Goal: Task Accomplishment & Management: Complete application form

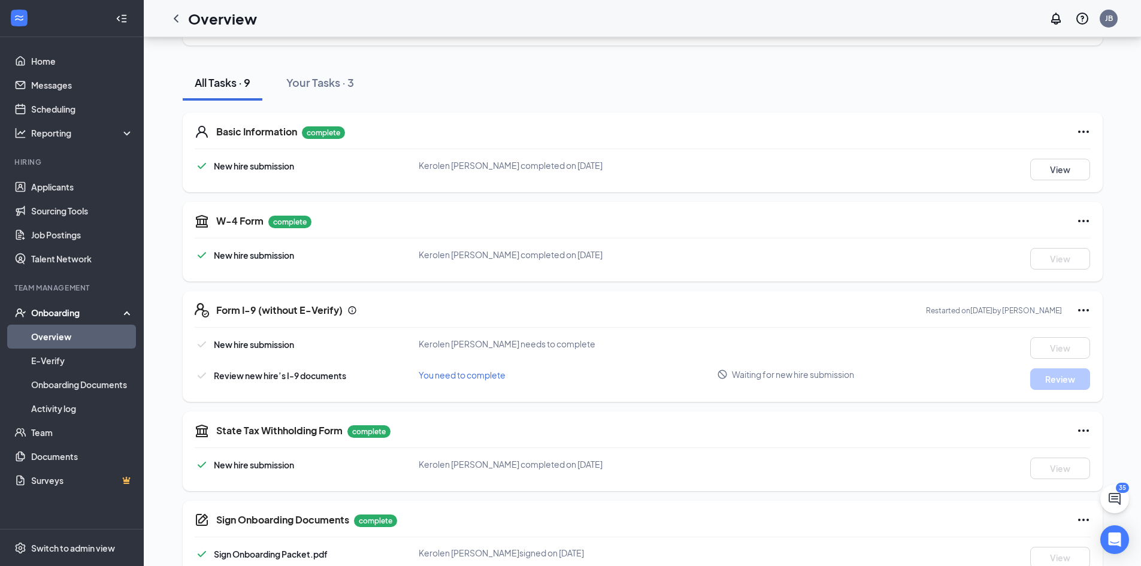
scroll to position [120, 0]
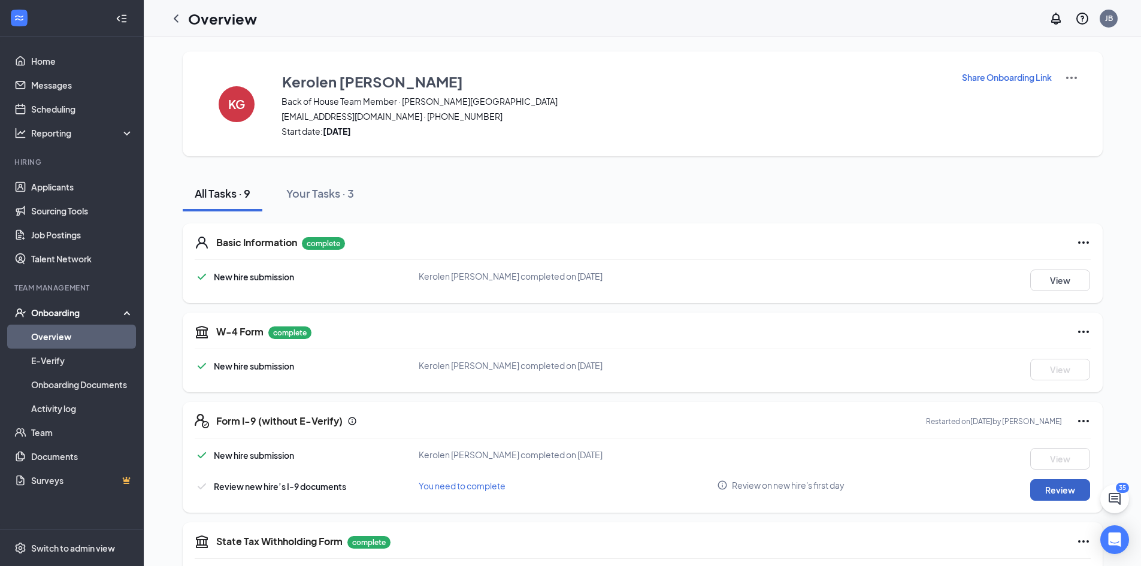
click at [1047, 498] on button "Review" at bounding box center [1060, 490] width 60 height 22
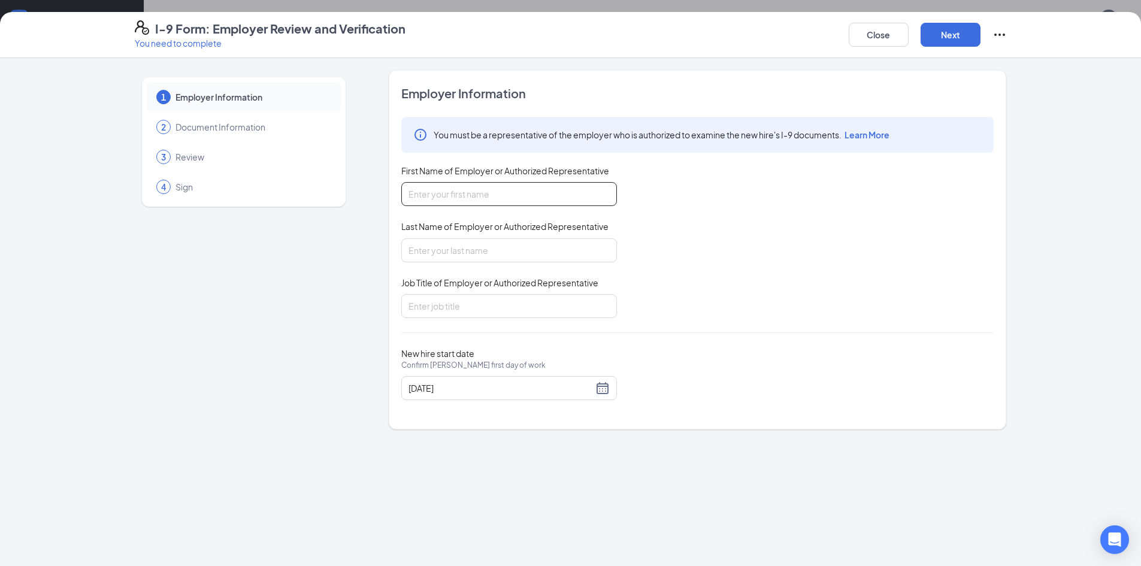
click at [443, 183] on input "First Name of Employer or Authorized Representative" at bounding box center [509, 194] width 216 height 24
type input "[PERSON_NAME]"
click at [428, 254] on input "Last Name of Employer or Authorized Representative" at bounding box center [509, 250] width 216 height 24
type input "[PERSON_NAME]"
click at [440, 316] on input "Job Title of Employer or Authorized Representative" at bounding box center [509, 306] width 216 height 24
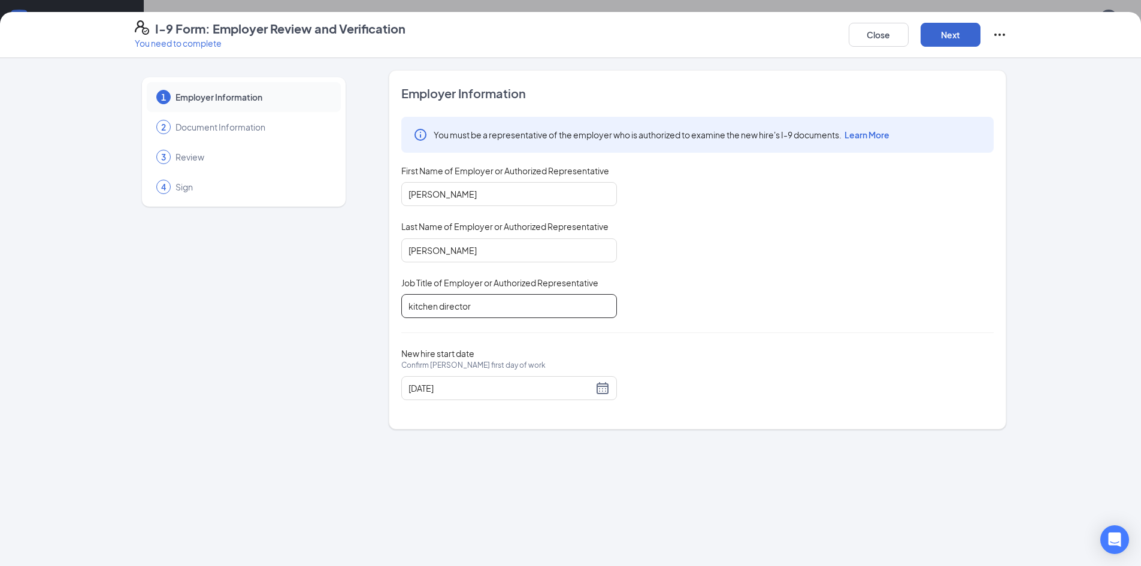
type input "kitchen director"
click at [940, 33] on button "Next" at bounding box center [950, 35] width 60 height 24
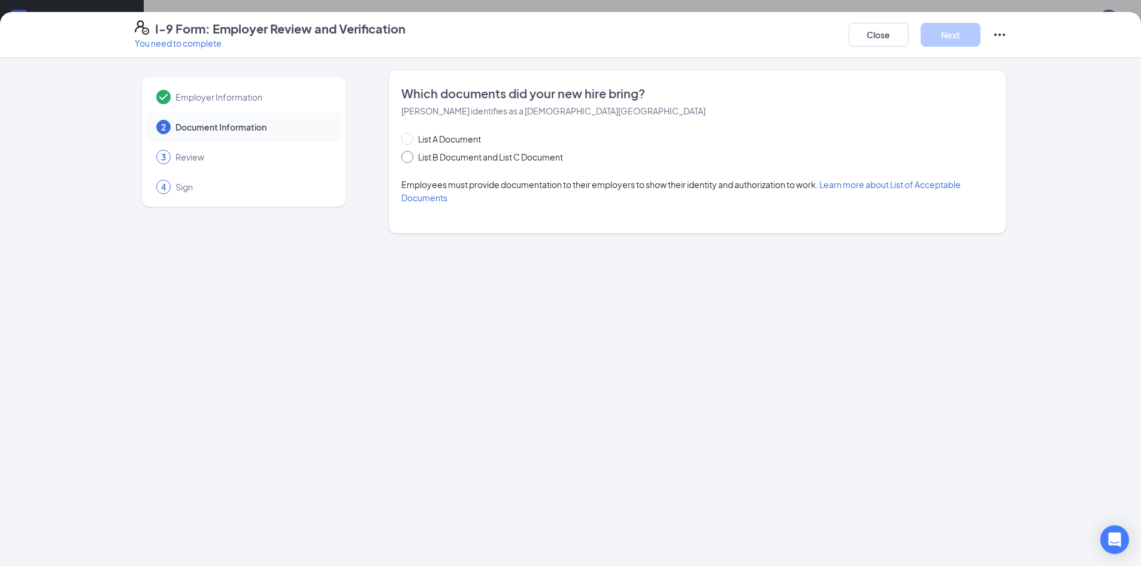
click at [409, 161] on span at bounding box center [407, 157] width 12 height 12
click at [409, 159] on input "List B Document and List C Document" at bounding box center [405, 155] width 8 height 8
radio input "true"
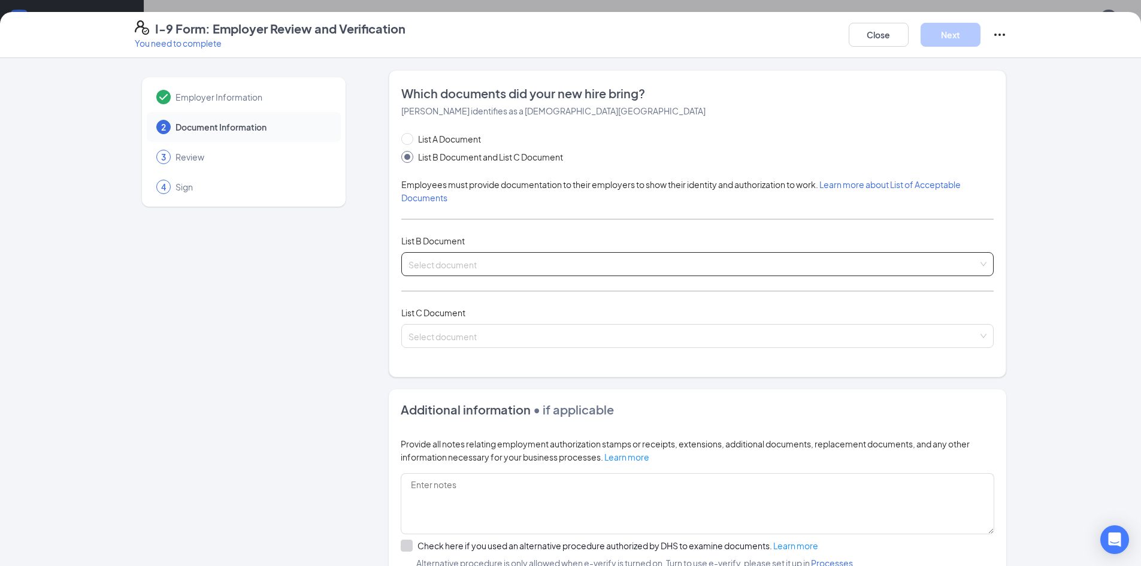
click at [493, 272] on span at bounding box center [692, 264] width 569 height 23
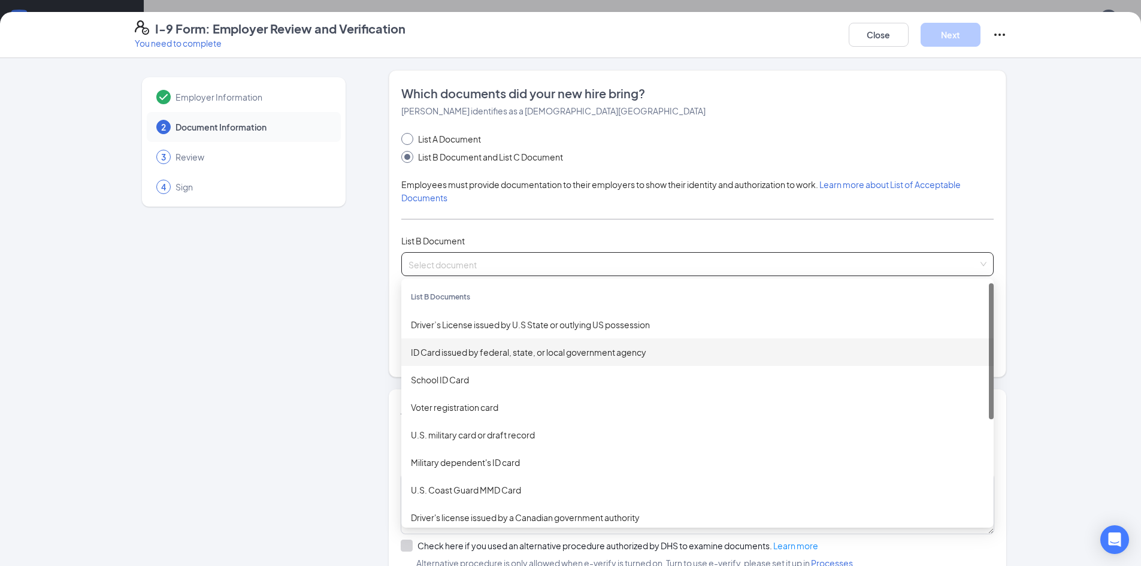
click at [407, 137] on span at bounding box center [407, 139] width 12 height 12
click at [407, 137] on input "List A Document" at bounding box center [405, 137] width 8 height 8
radio input "true"
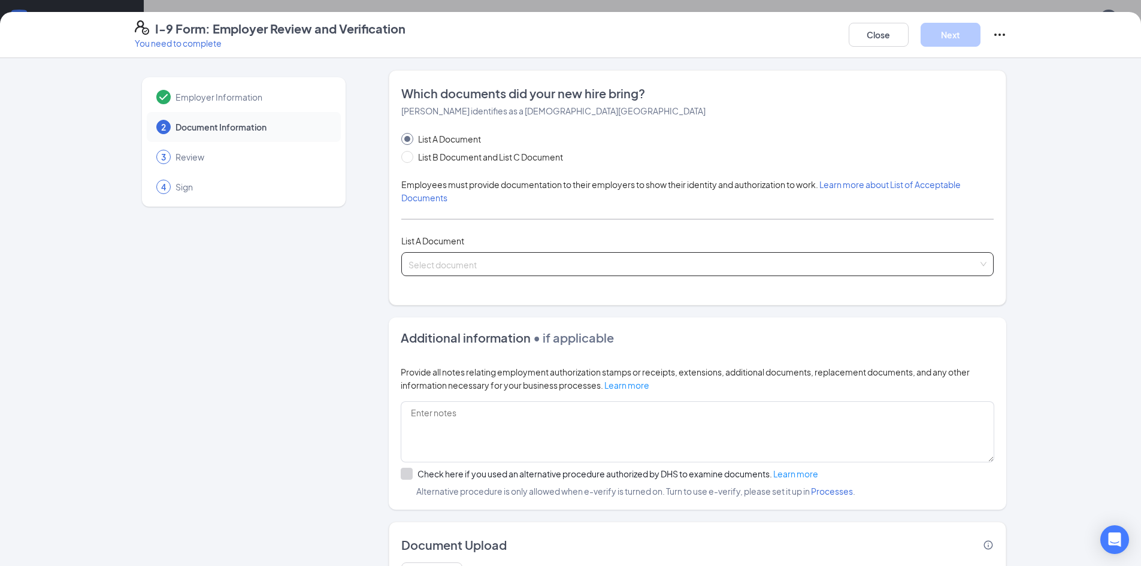
click at [489, 261] on input "search" at bounding box center [692, 262] width 569 height 18
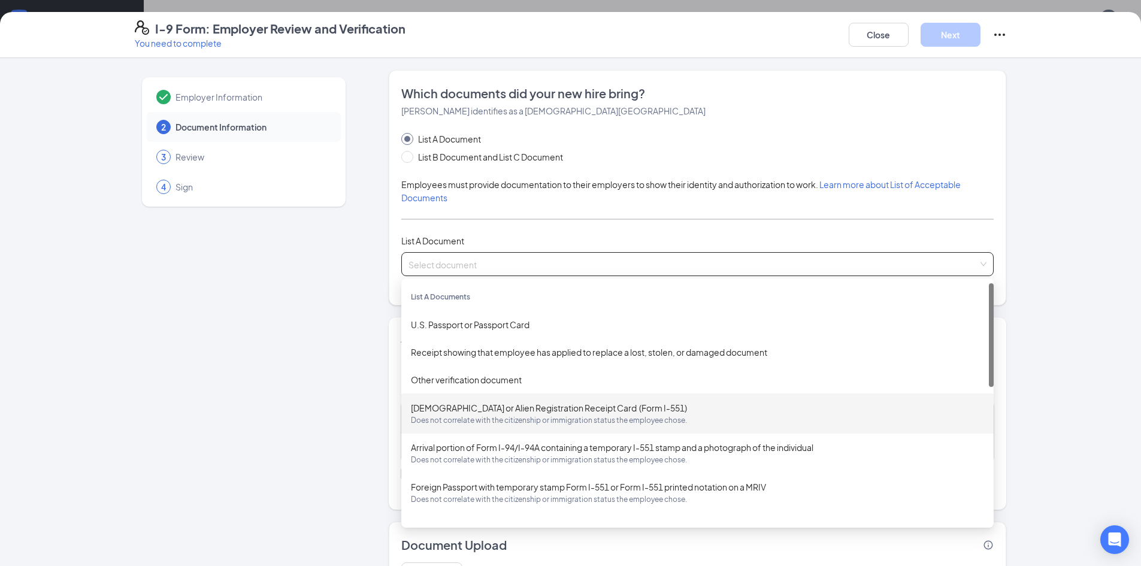
click at [516, 426] on span "Does not correlate with the citizenship or immigration status the employee chos…" at bounding box center [697, 420] width 573 height 12
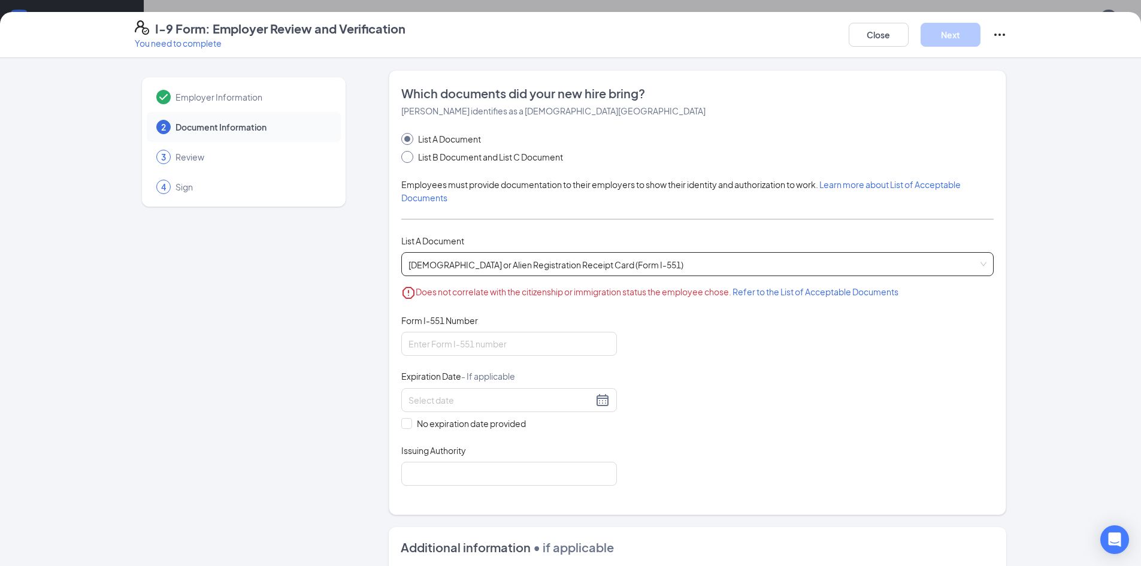
click at [413, 154] on span "List B Document and List C Document" at bounding box center [490, 156] width 154 height 13
click at [410, 154] on input "List B Document and List C Document" at bounding box center [405, 155] width 8 height 8
radio input "true"
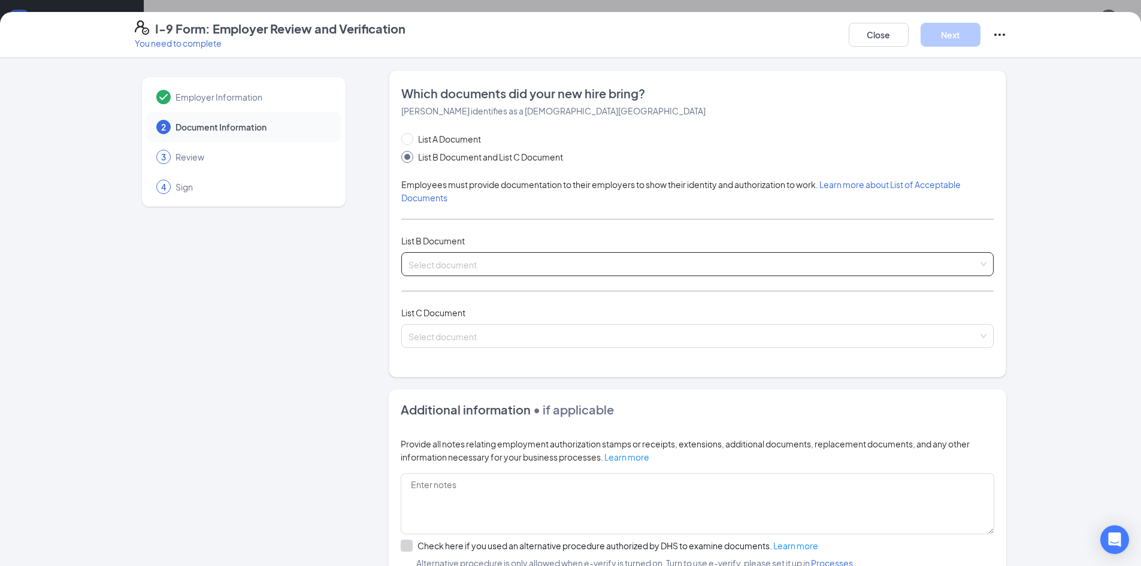
click at [452, 260] on input "search" at bounding box center [692, 262] width 569 height 18
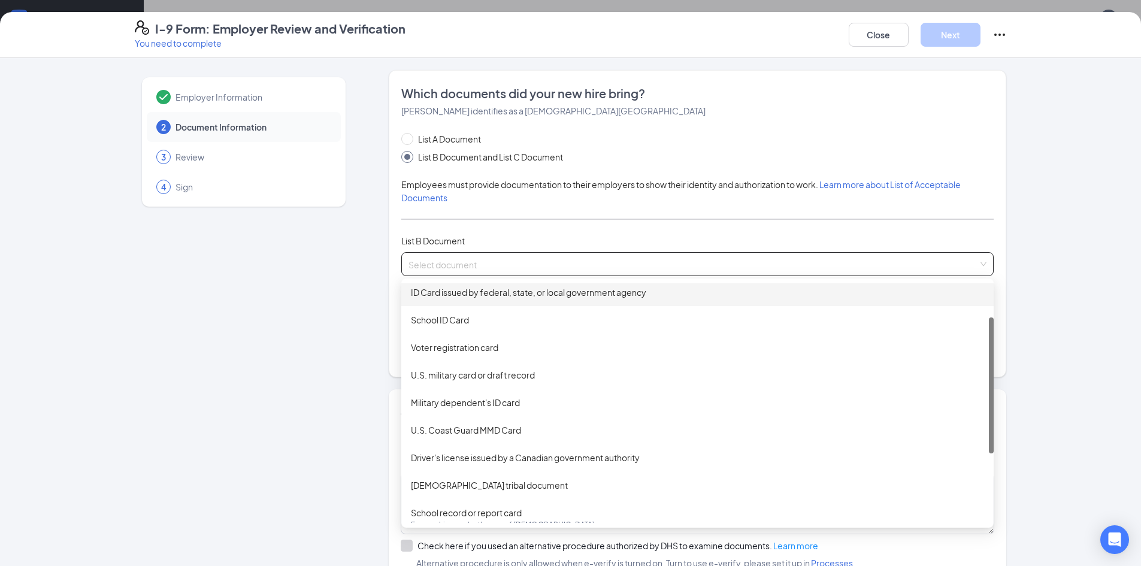
scroll to position [120, 0]
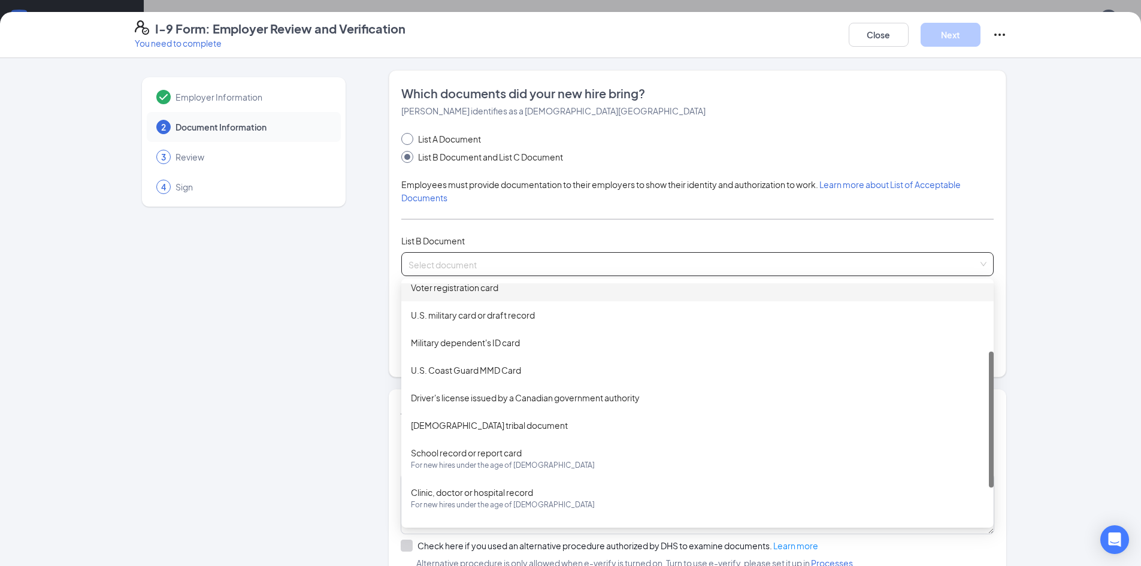
click at [401, 135] on input "List A Document" at bounding box center [405, 137] width 8 height 8
radio input "true"
radio input "false"
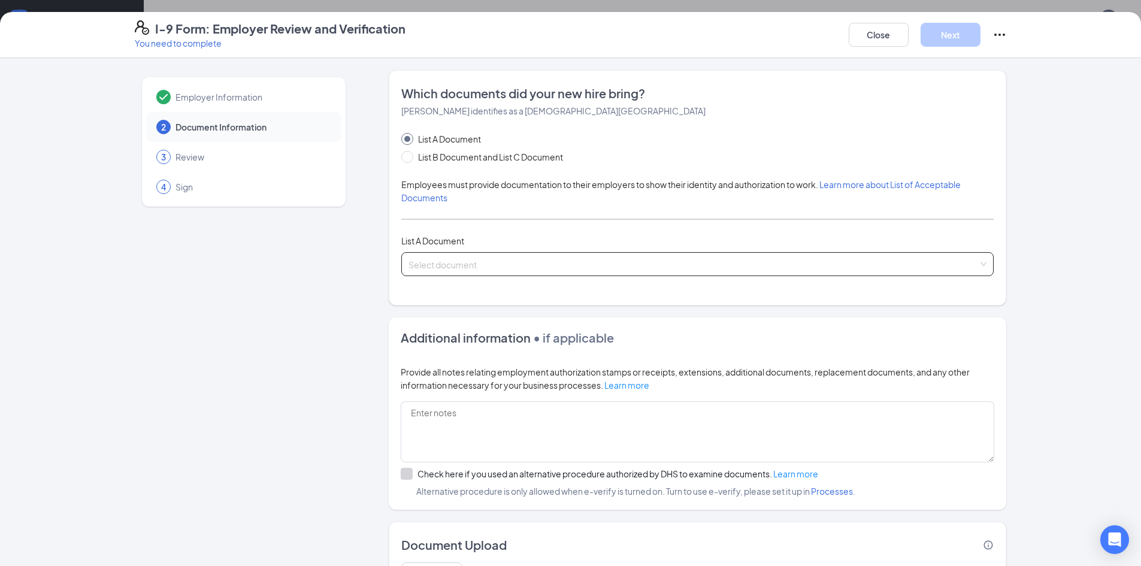
click at [526, 269] on input "search" at bounding box center [692, 262] width 569 height 18
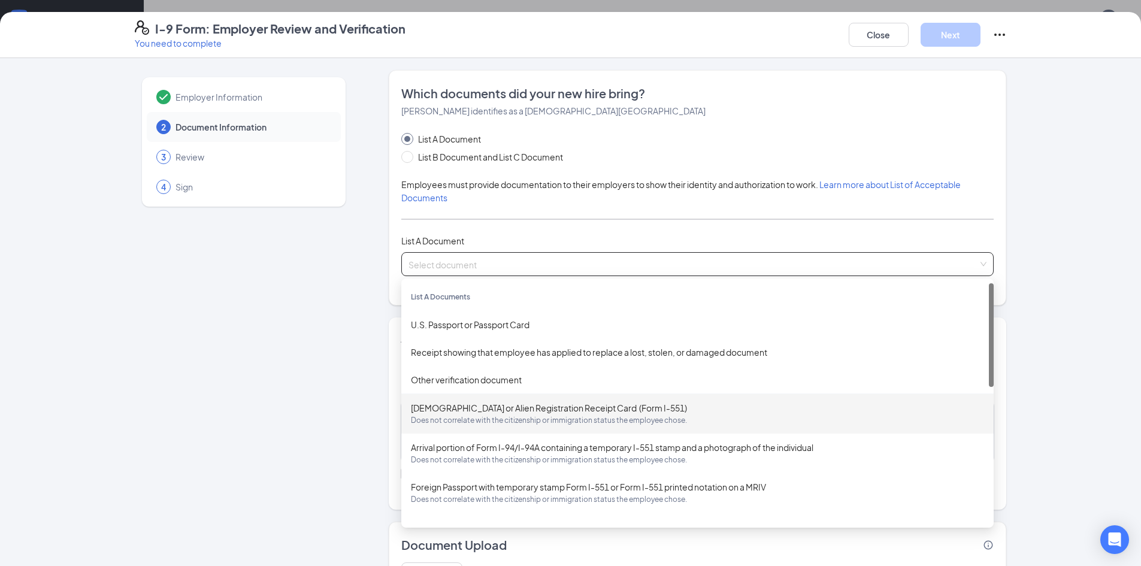
click at [518, 419] on span "Does not correlate with the citizenship or immigration status the employee chos…" at bounding box center [697, 420] width 573 height 12
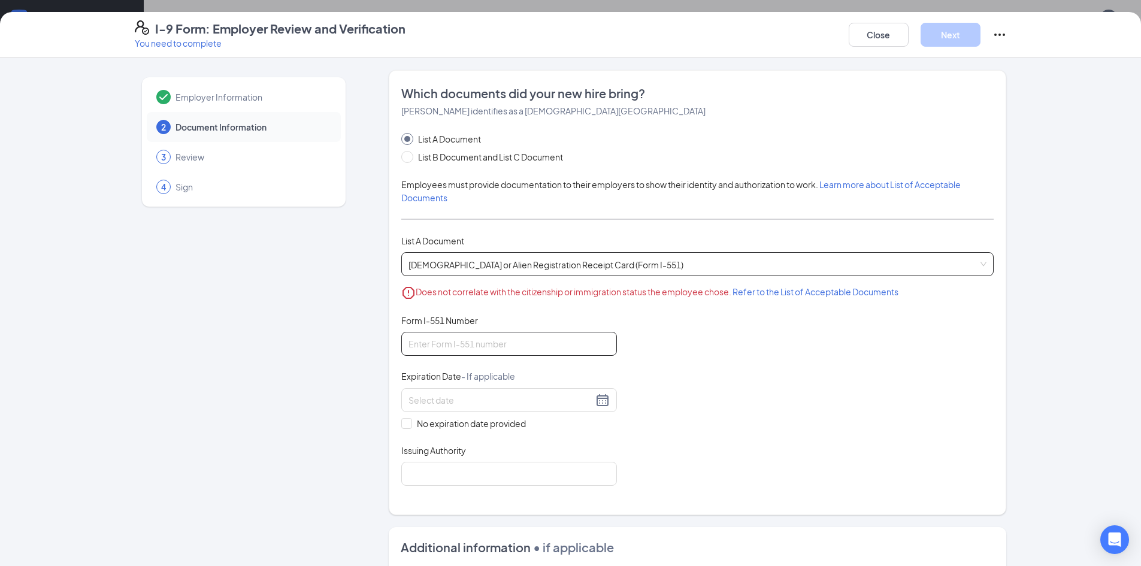
click at [474, 348] on input "Form I-551 Number" at bounding box center [509, 344] width 216 height 24
click at [886, 34] on button "Close" at bounding box center [879, 35] width 60 height 24
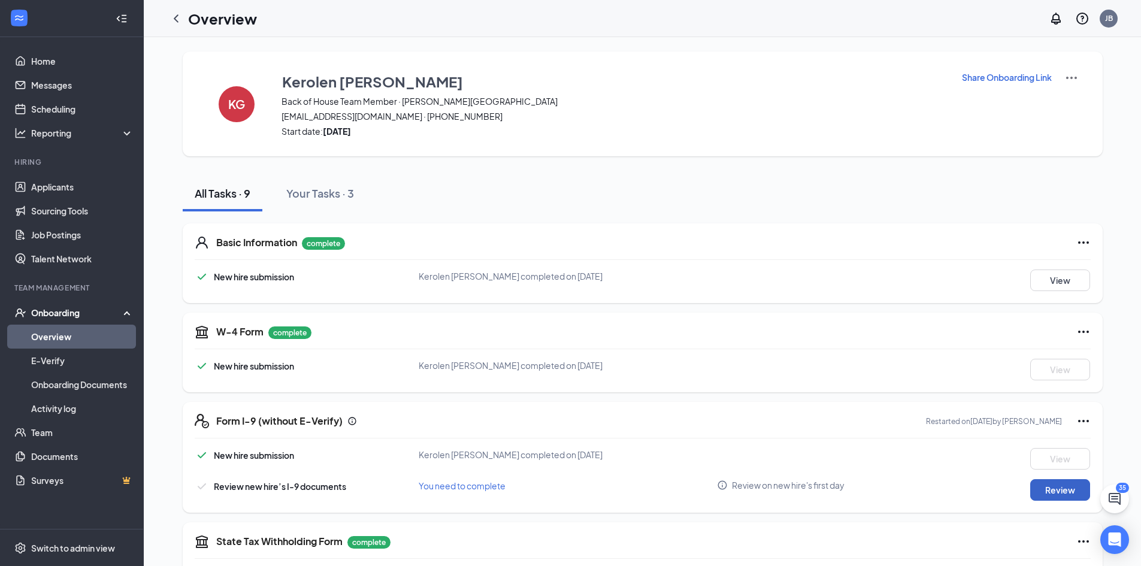
click at [1060, 495] on button "Review" at bounding box center [1060, 490] width 60 height 22
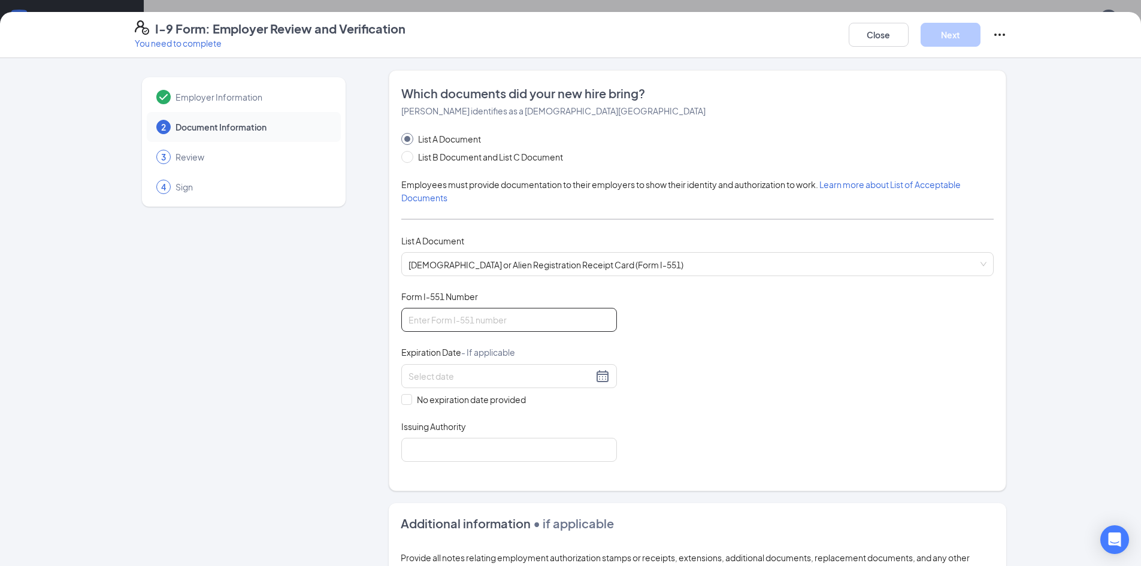
click at [465, 316] on input "Form I-551 Number" at bounding box center [509, 320] width 216 height 24
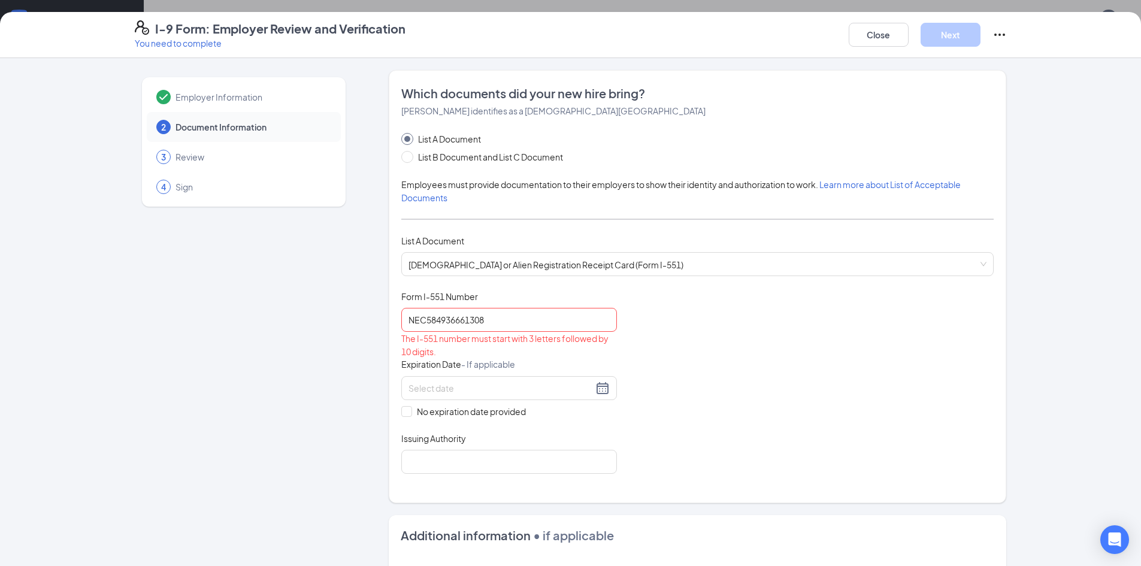
click at [843, 324] on div "Document Title [DEMOGRAPHIC_DATA] or Alien Registration Receipt Card (Form I-55…" at bounding box center [697, 381] width 592 height 183
click at [601, 374] on div "Expiration Date - If applicable" at bounding box center [509, 366] width 216 height 17
click at [591, 350] on div "The I-551 number must start with 3 letters followed by 10 digits." at bounding box center [509, 345] width 216 height 26
click at [457, 320] on input "NEC584936661308" at bounding box center [509, 320] width 216 height 24
click at [559, 329] on input "NEC58493661308" at bounding box center [509, 320] width 216 height 24
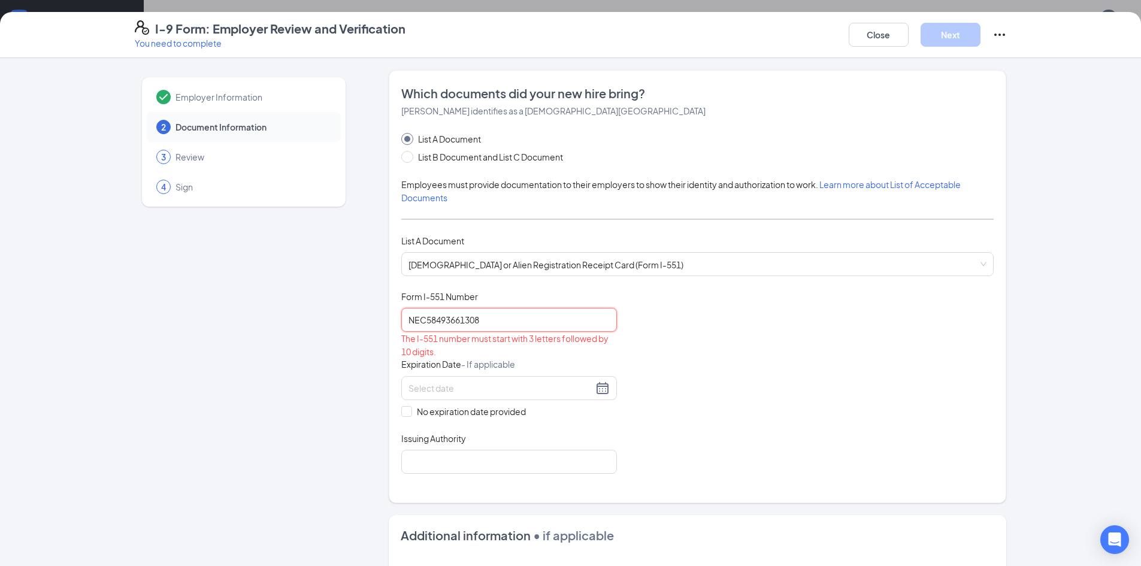
click at [479, 319] on input "NEC58493661308" at bounding box center [509, 320] width 216 height 24
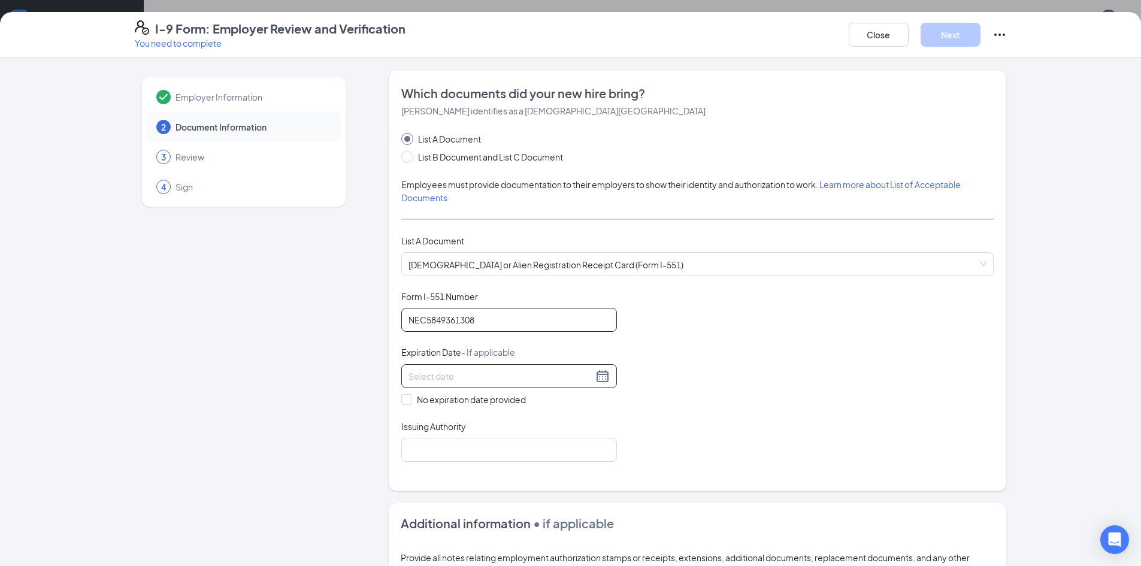
type input "NEC5849361308"
click at [601, 382] on div at bounding box center [508, 376] width 201 height 14
click at [512, 404] on div "[DATE]" at bounding box center [480, 402] width 104 height 24
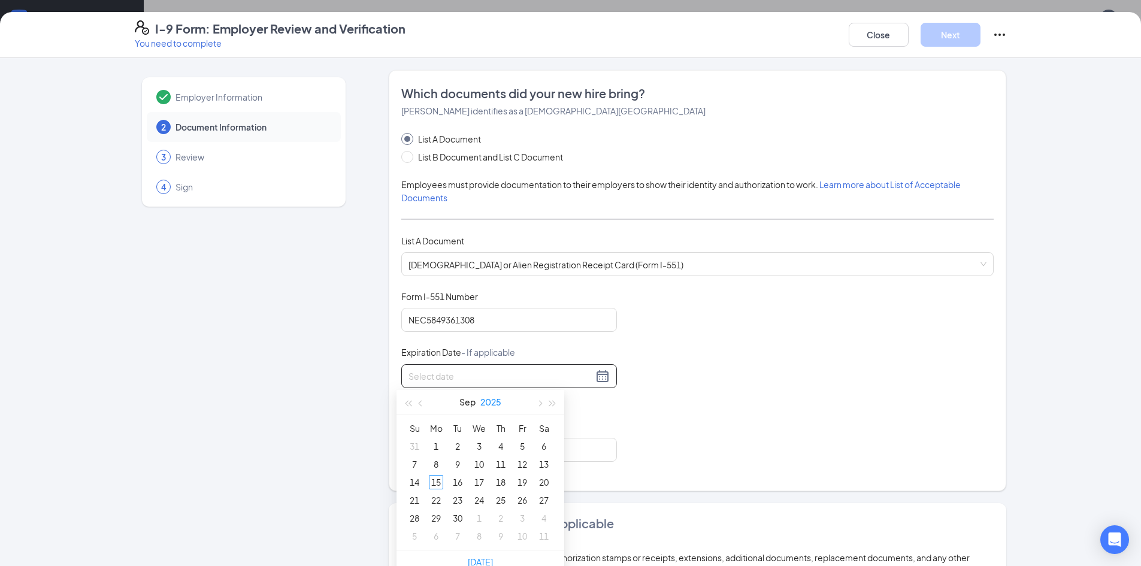
click at [496, 405] on button "2025" at bounding box center [490, 402] width 21 height 24
type input "[DATE]"
click at [531, 556] on div "2030" at bounding box center [533, 553] width 36 height 14
type input "[DATE]"
click at [493, 404] on button "2030" at bounding box center [491, 402] width 22 height 24
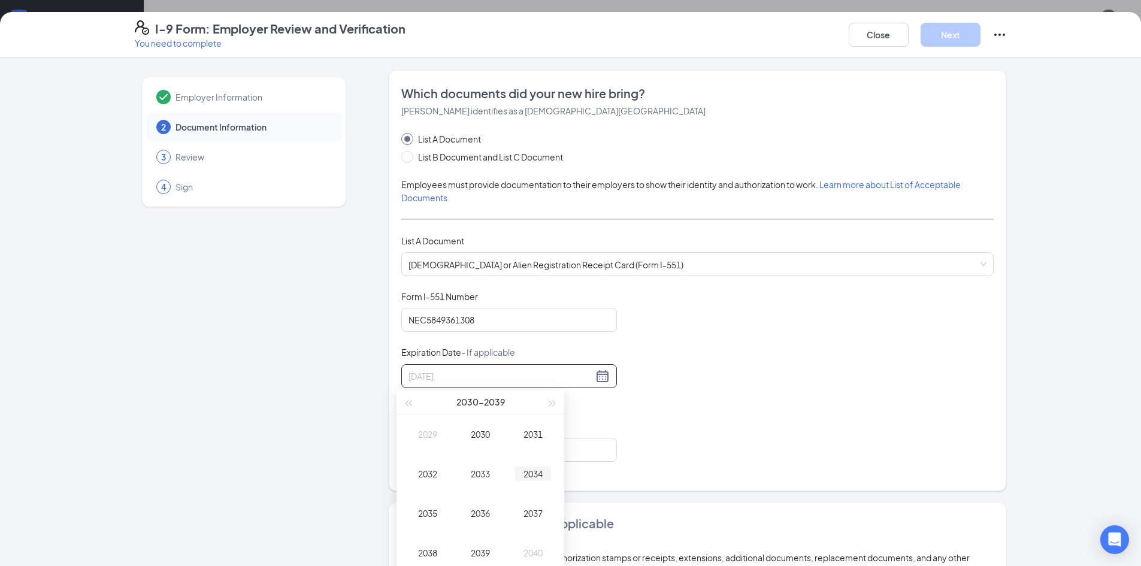
click at [537, 472] on div "2034" at bounding box center [533, 473] width 36 height 14
type input "[DATE]"
click at [475, 405] on button "Sep" at bounding box center [467, 402] width 16 height 24
click at [483, 509] on div "Aug" at bounding box center [480, 513] width 36 height 14
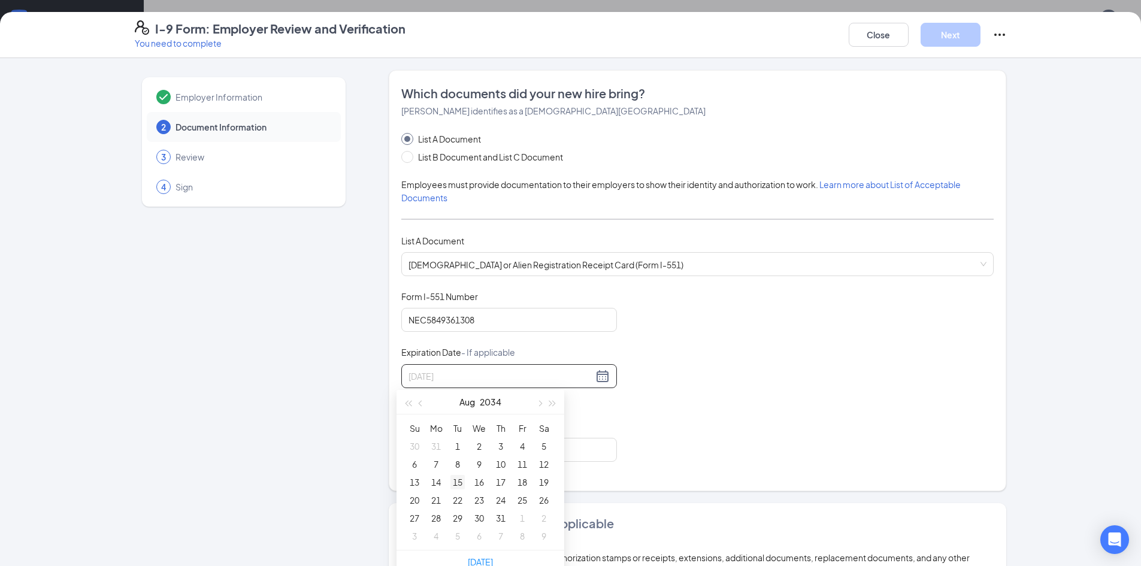
type input "[DATE]"
click at [459, 486] on div "15" at bounding box center [457, 482] width 14 height 14
click at [418, 450] on input "Issuing Authority" at bounding box center [509, 450] width 216 height 24
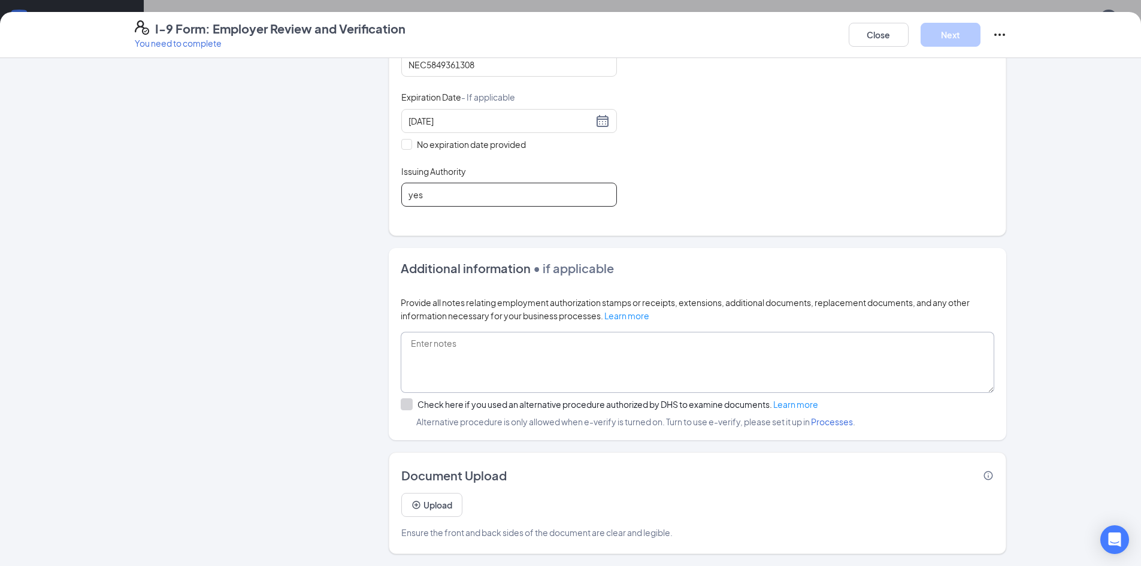
scroll to position [60, 0]
type input "yes"
click at [491, 365] on textarea at bounding box center [697, 362] width 593 height 61
click at [546, 491] on div "Upload Ensure the front and back sides of the document are clear and legible." at bounding box center [697, 511] width 592 height 55
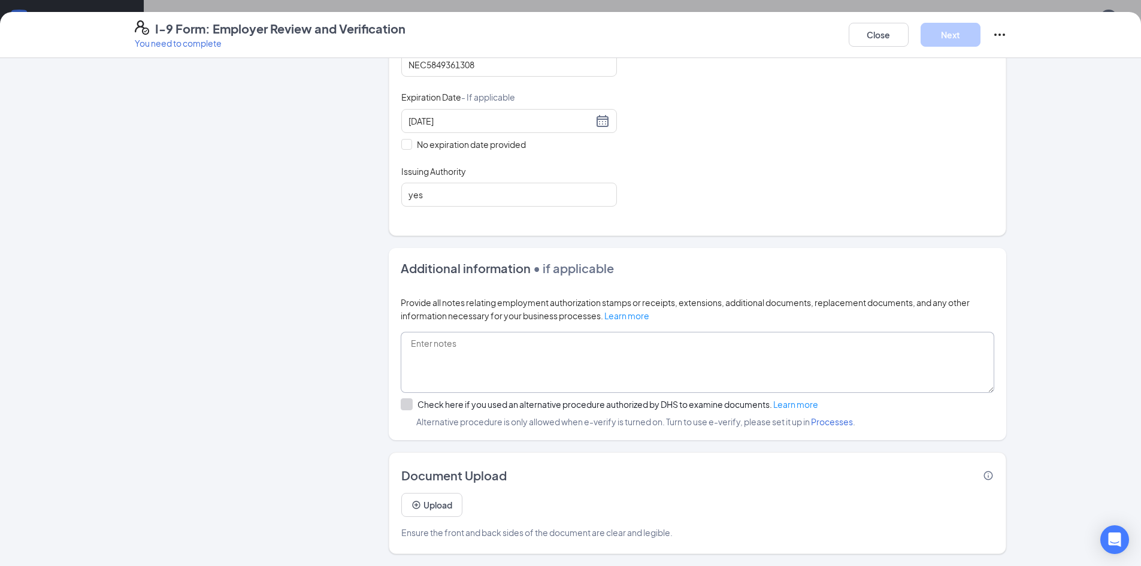
click at [634, 353] on textarea at bounding box center [697, 362] width 593 height 61
click at [432, 511] on button "Upload" at bounding box center [431, 505] width 61 height 24
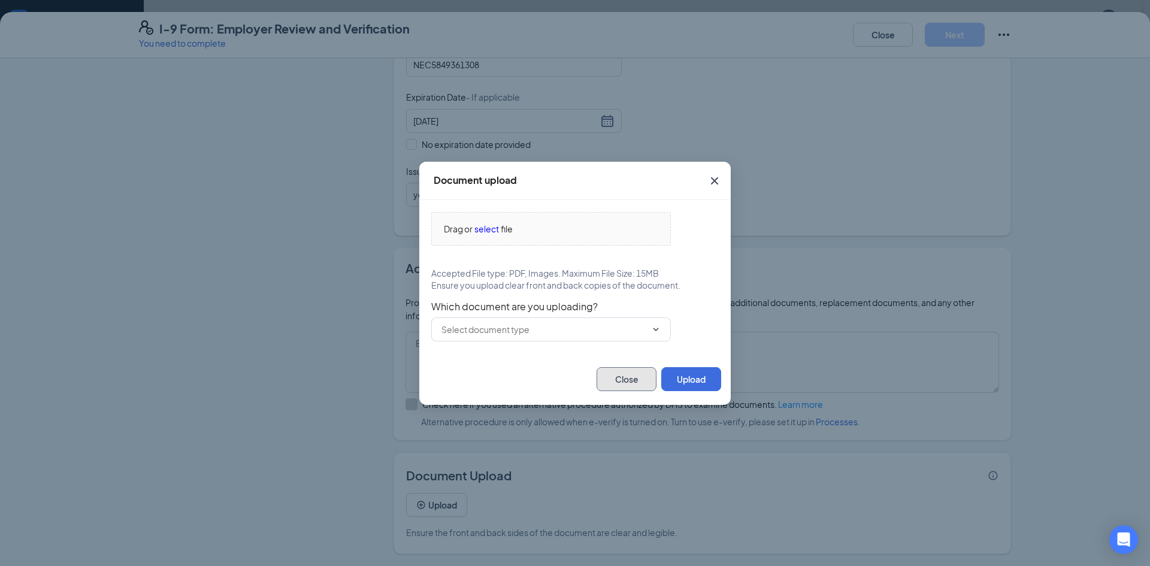
click at [637, 384] on button "Close" at bounding box center [626, 379] width 60 height 24
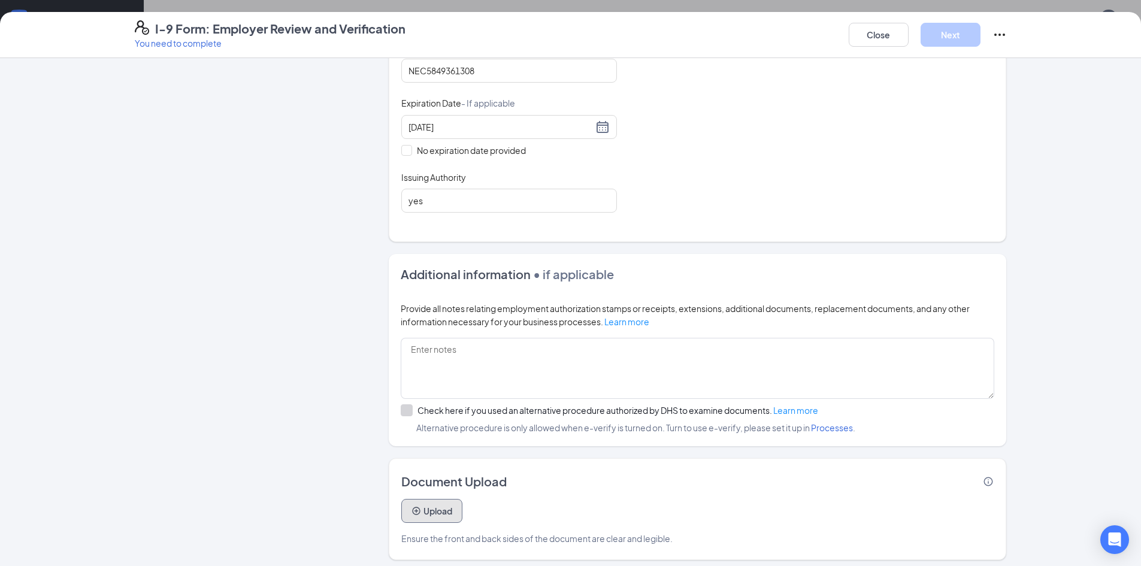
scroll to position [255, 0]
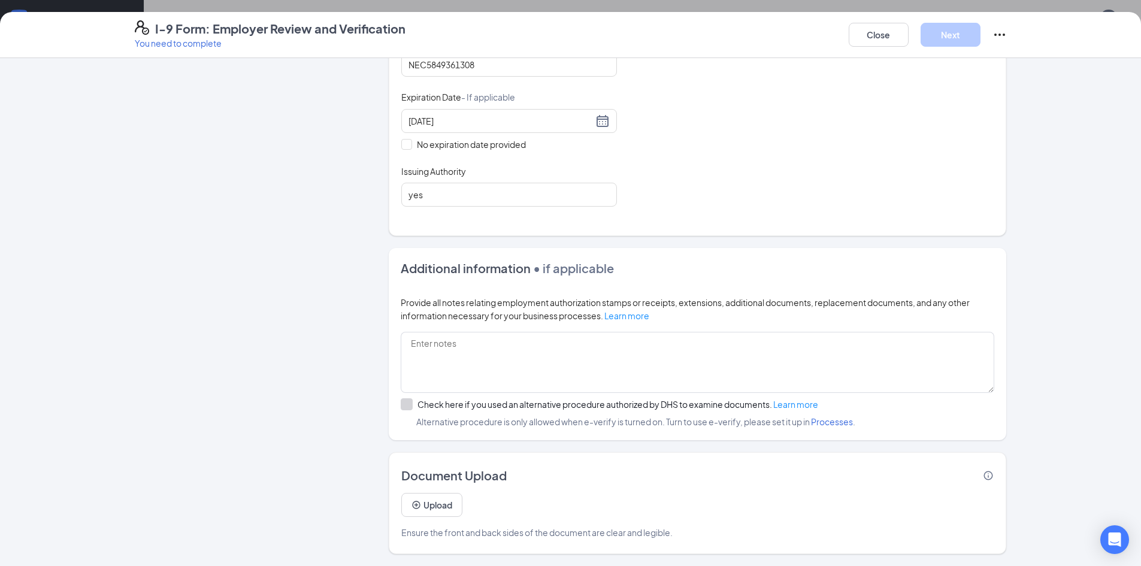
click at [583, 528] on span "Ensure the front and back sides of the document are clear and legible." at bounding box center [536, 532] width 271 height 13
click at [1002, 32] on icon "Ellipses" at bounding box center [999, 35] width 14 height 14
click at [1020, 65] on button "Mark as complete" at bounding box center [1043, 59] width 89 height 19
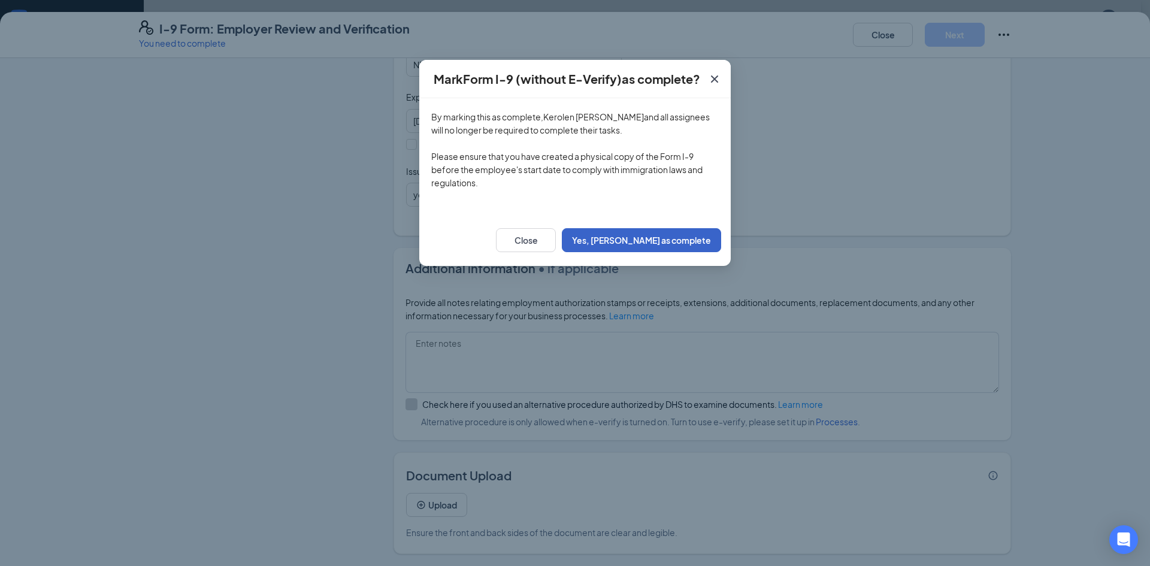
click at [674, 245] on button "Yes, [PERSON_NAME] as complete" at bounding box center [641, 240] width 159 height 24
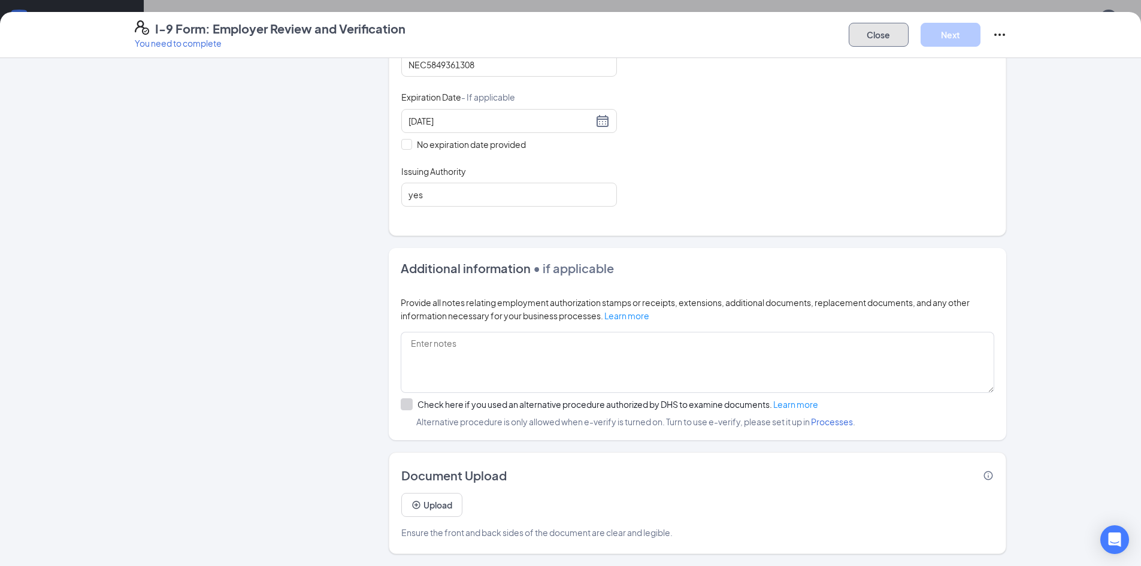
click at [861, 35] on button "Close" at bounding box center [879, 35] width 60 height 24
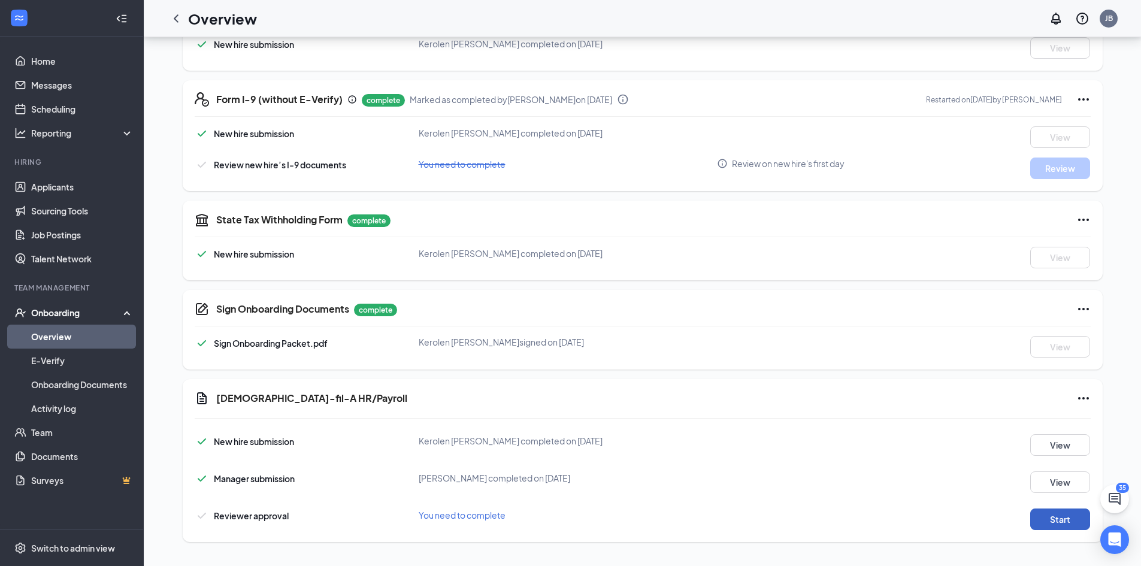
click at [1049, 519] on button "Start" at bounding box center [1060, 519] width 60 height 22
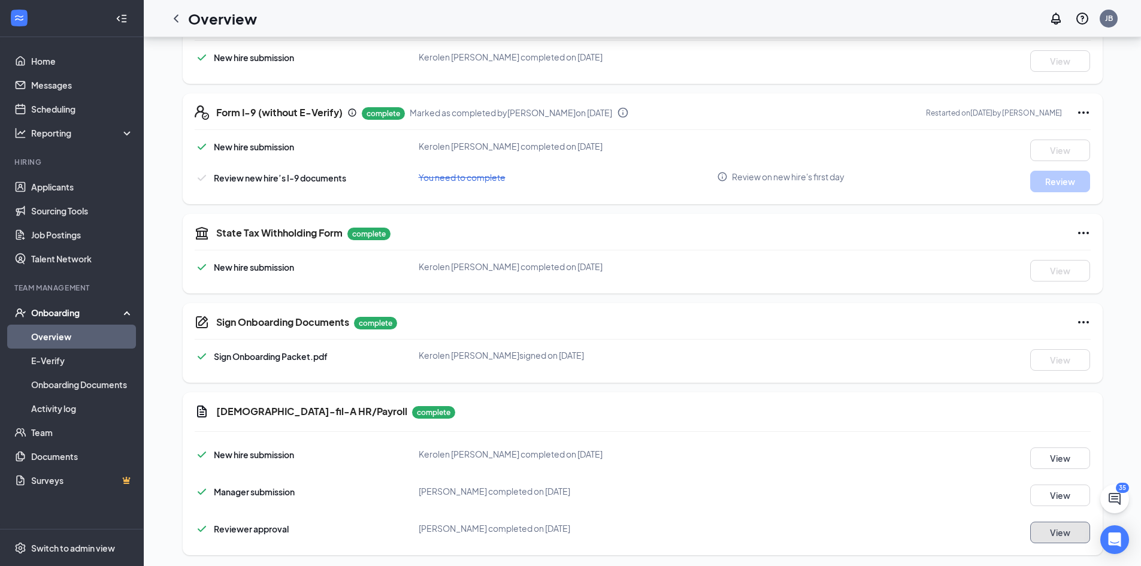
scroll to position [322, 0]
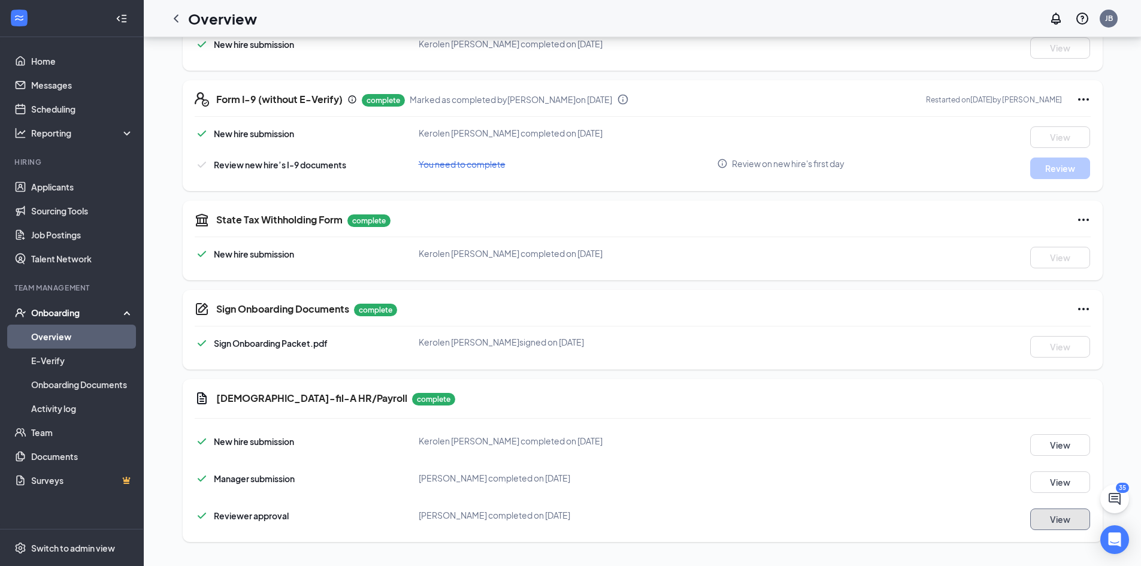
click at [1060, 518] on button "View" at bounding box center [1060, 519] width 60 height 22
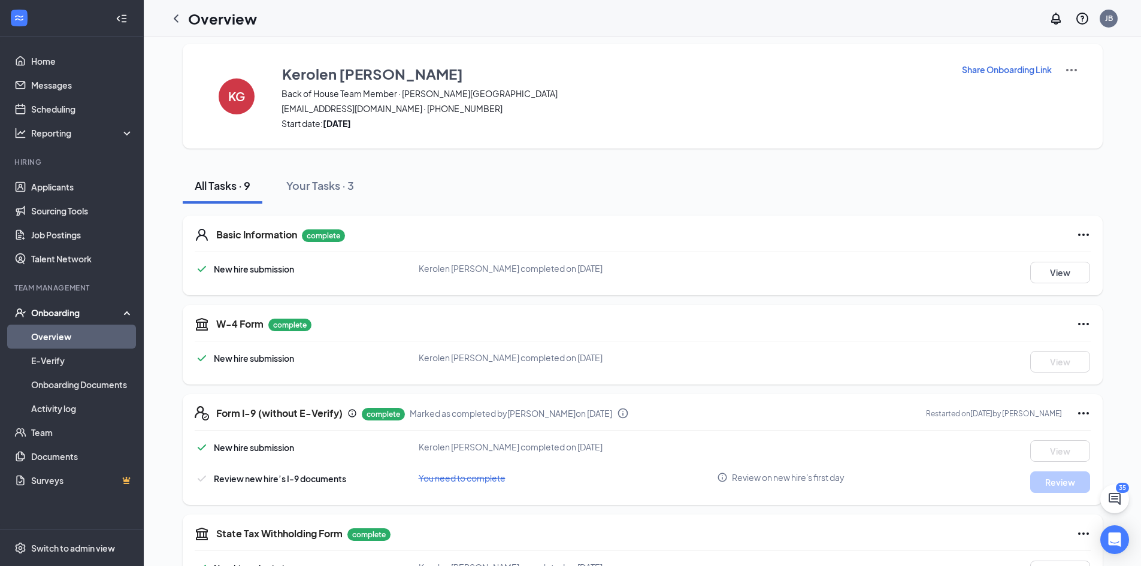
scroll to position [0, 0]
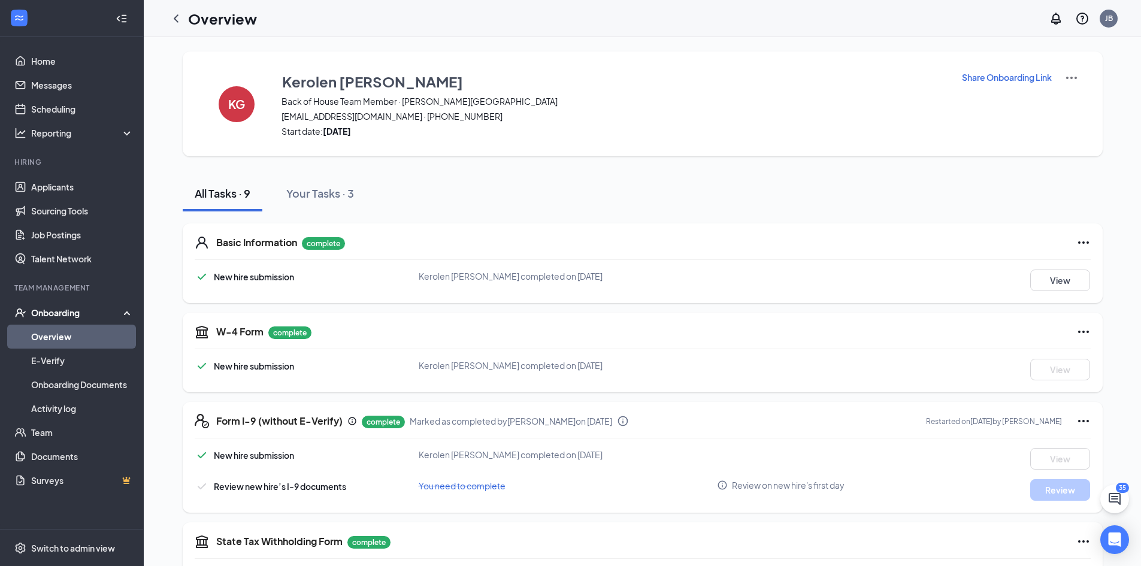
click at [181, 20] on icon "ChevronLeft" at bounding box center [176, 18] width 14 height 14
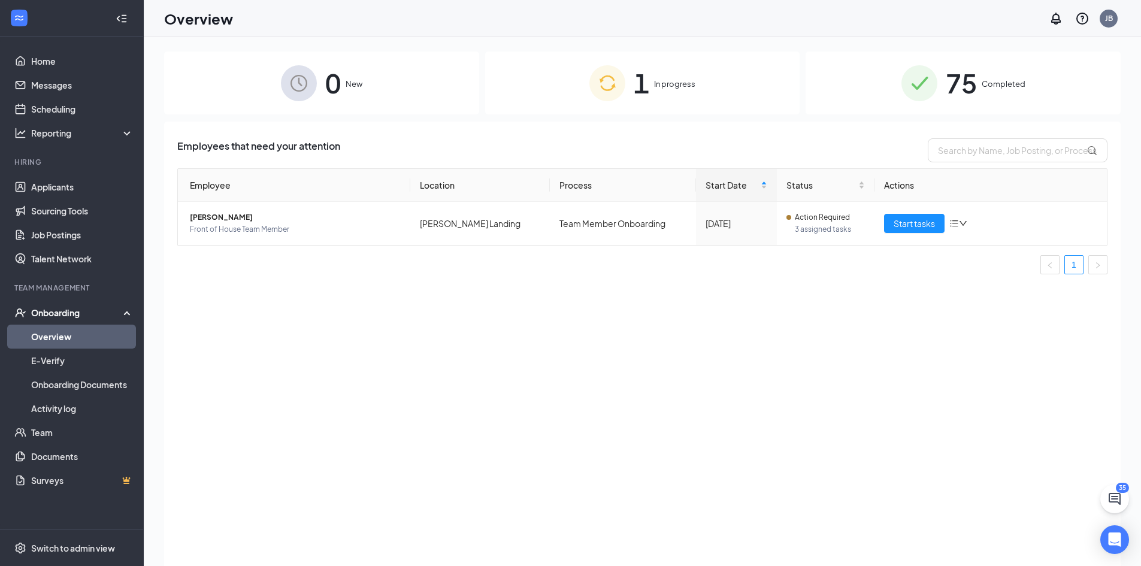
click at [1045, 98] on div "75 Completed" at bounding box center [962, 82] width 315 height 63
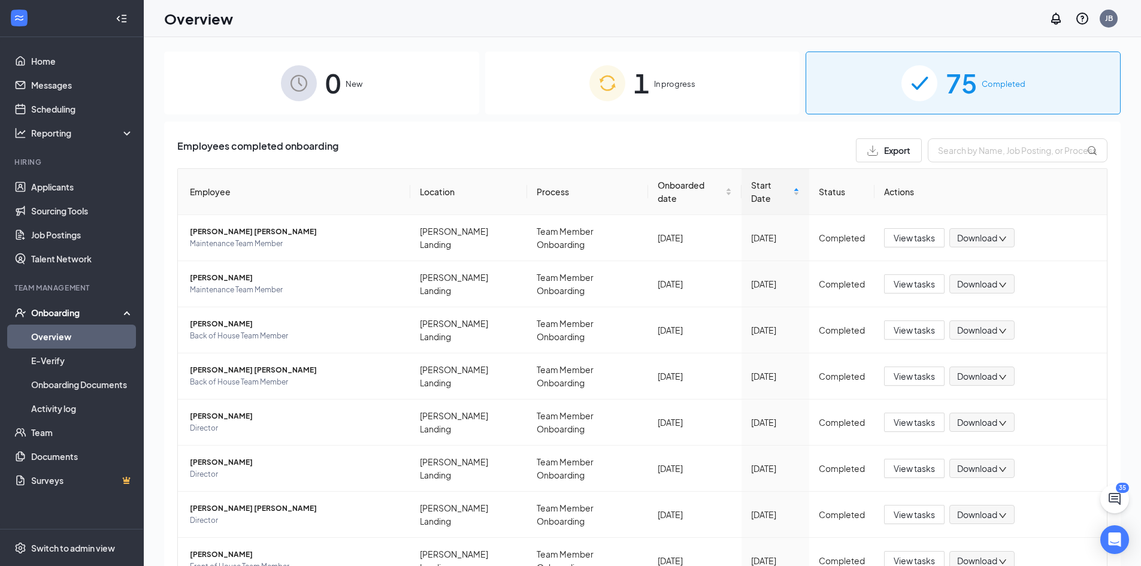
click at [739, 67] on div "1 In progress" at bounding box center [642, 82] width 315 height 63
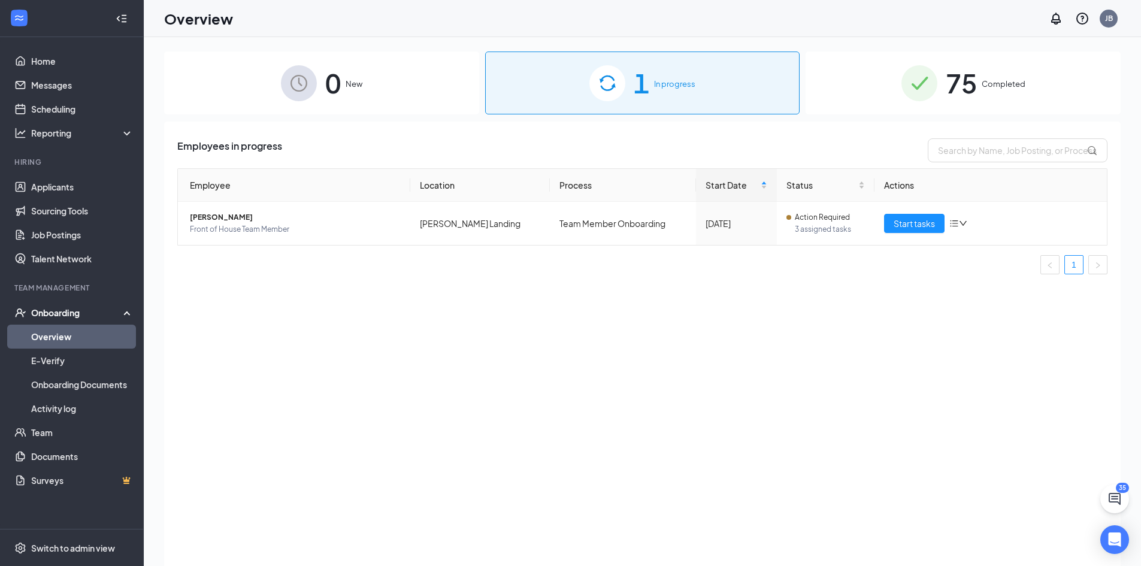
click at [402, 80] on div "0 New" at bounding box center [321, 82] width 315 height 63
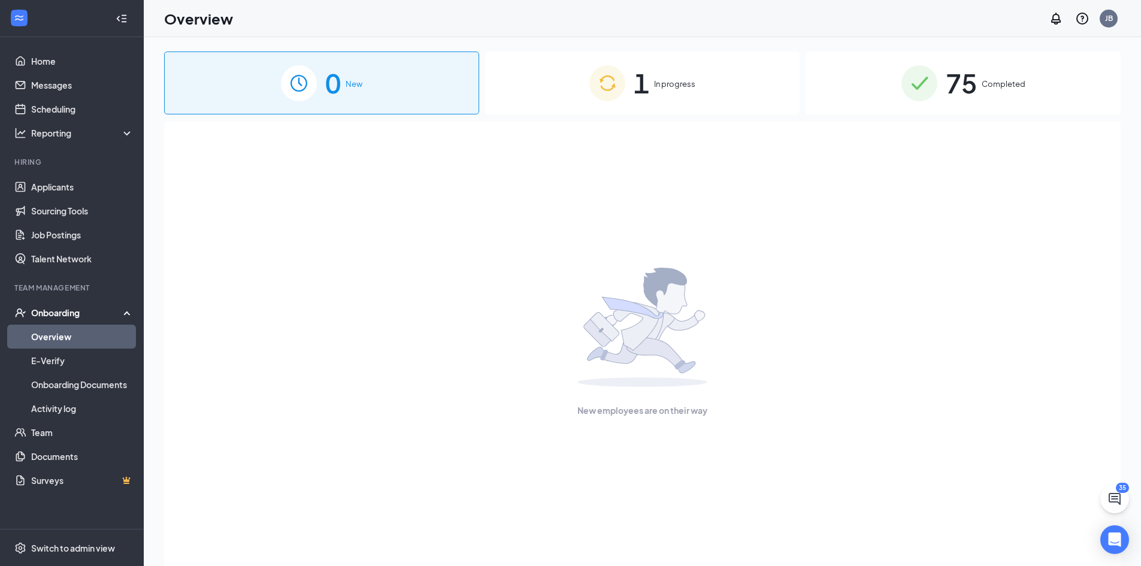
click at [128, 310] on div "Onboarding" at bounding box center [72, 313] width 144 height 24
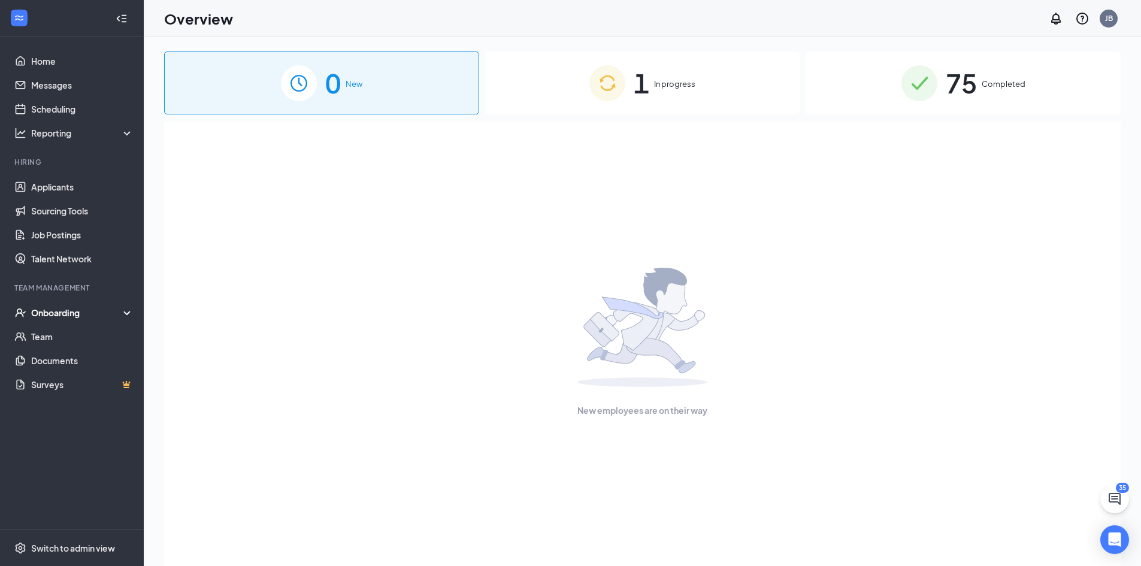
click at [75, 316] on div "Onboarding" at bounding box center [77, 313] width 92 height 12
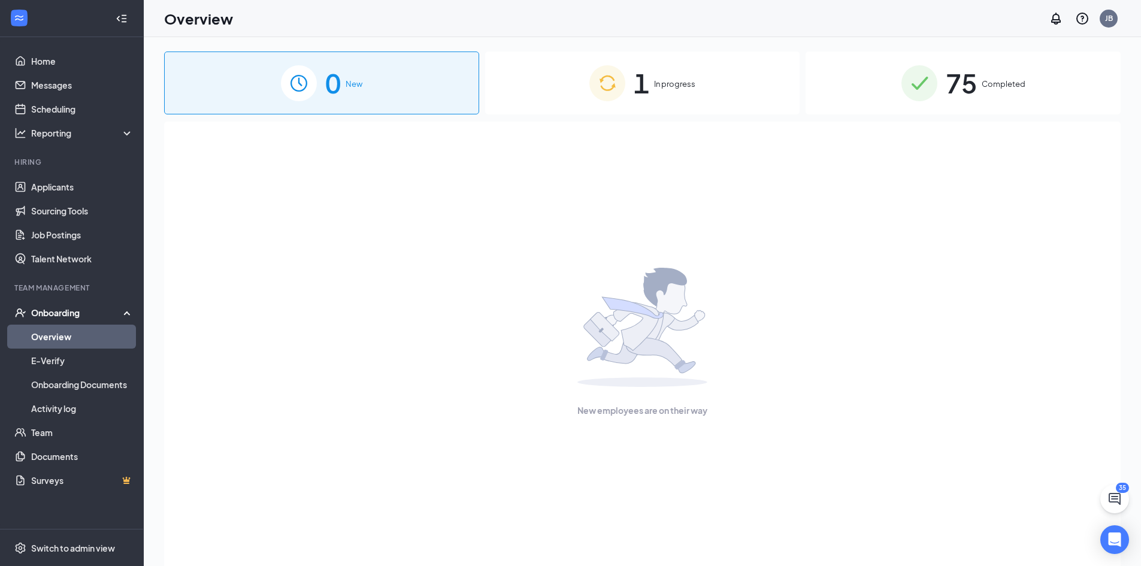
click at [56, 341] on link "Overview" at bounding box center [82, 337] width 102 height 24
click at [711, 97] on div "1 In progress" at bounding box center [642, 82] width 315 height 63
